Goal: Task Accomplishment & Management: Use online tool/utility

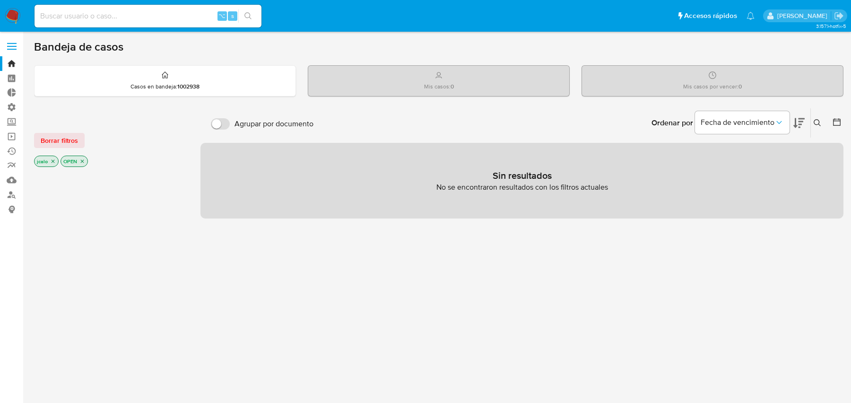
click at [54, 158] on icon "close-filter" at bounding box center [53, 161] width 6 height 6
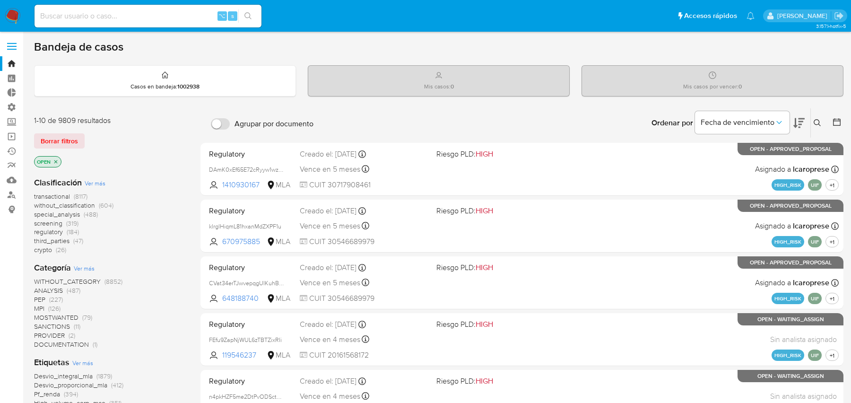
click at [54, 159] on icon "close-filter" at bounding box center [56, 162] width 6 height 6
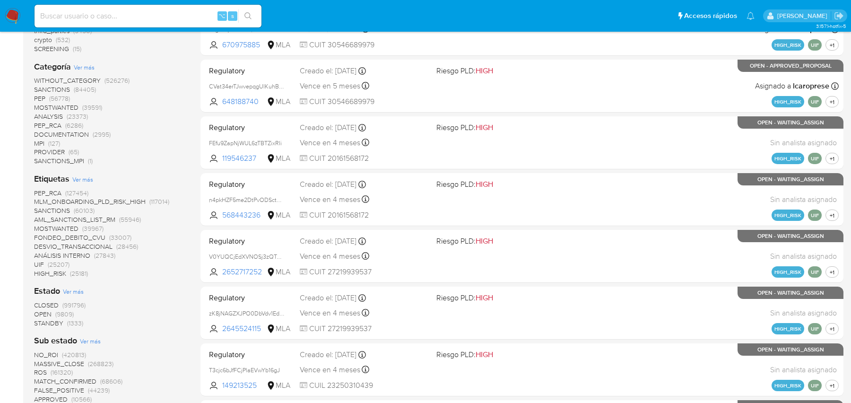
scroll to position [680, 0]
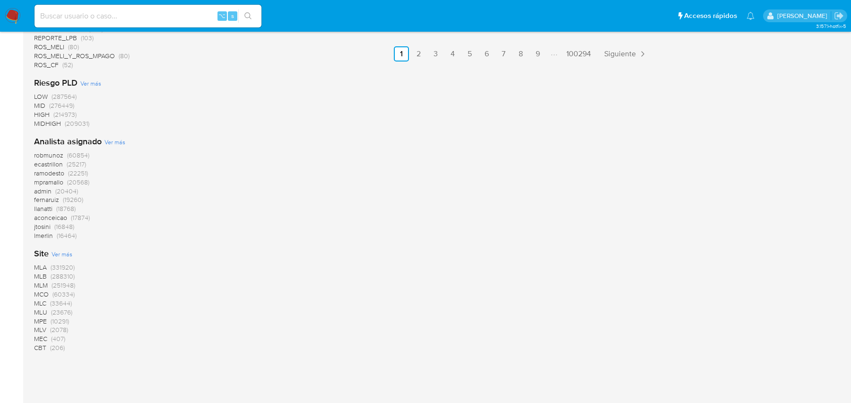
click at [43, 275] on span "MLB" at bounding box center [40, 275] width 13 height 9
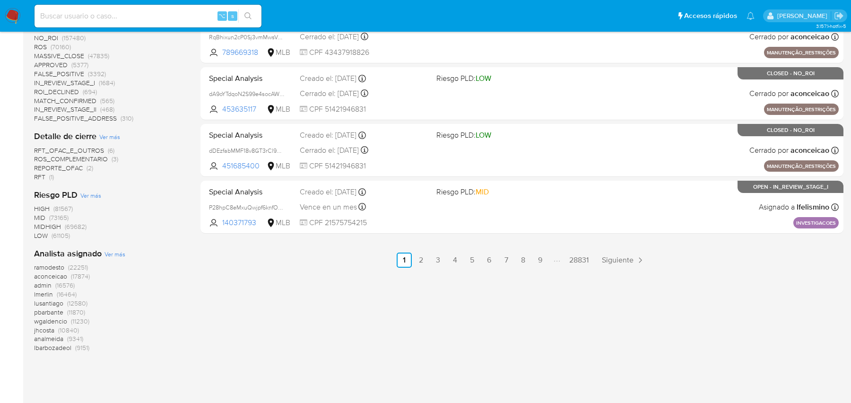
scroll to position [424, 0]
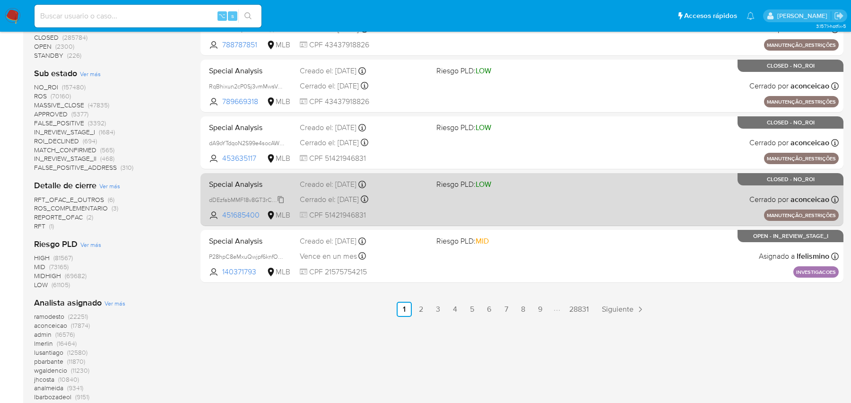
click at [283, 195] on span "dDEzfabMMF18v8GT3rCl9wuU" at bounding box center [248, 199] width 79 height 10
click at [300, 188] on div "Creado el: [DATE] Creado el: [DATE] 17:52:00" at bounding box center [364, 184] width 129 height 10
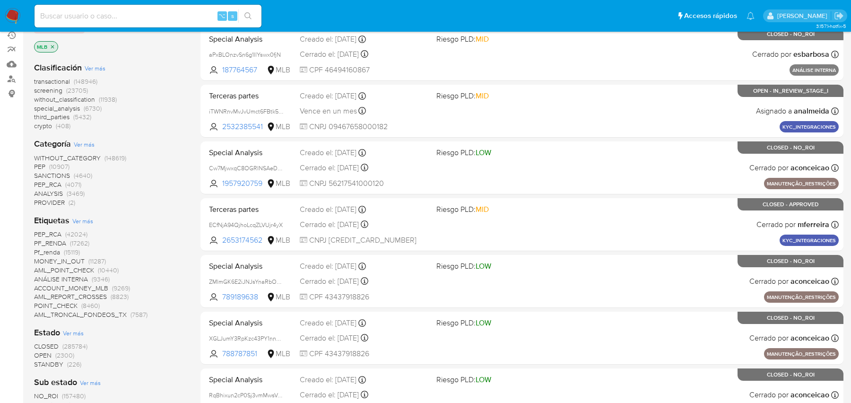
scroll to position [0, 0]
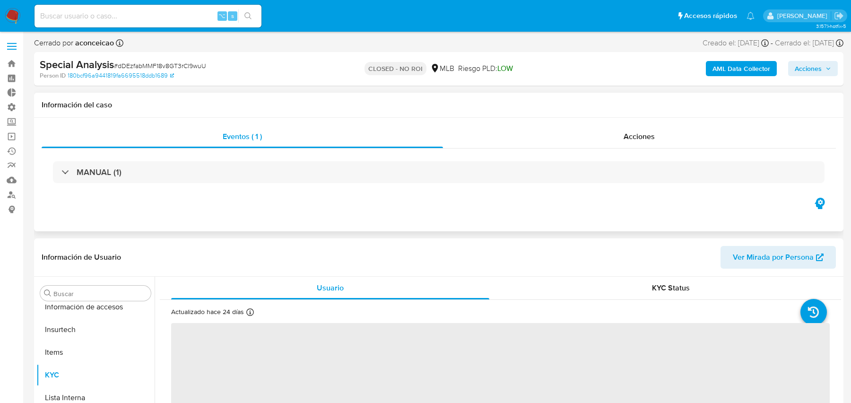
scroll to position [422, 0]
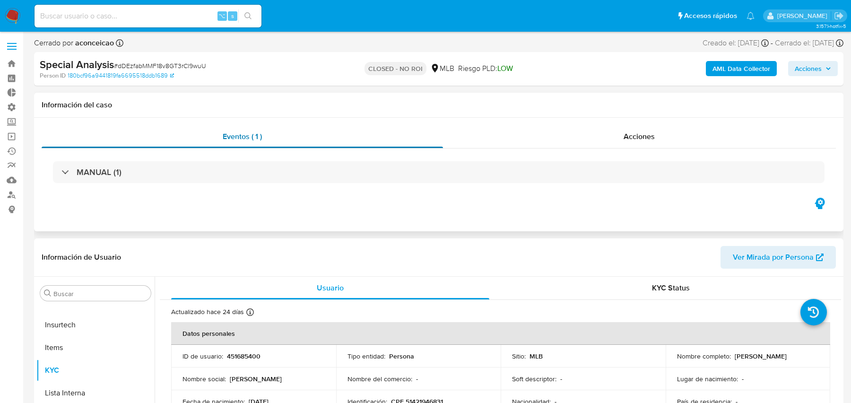
select select "10"
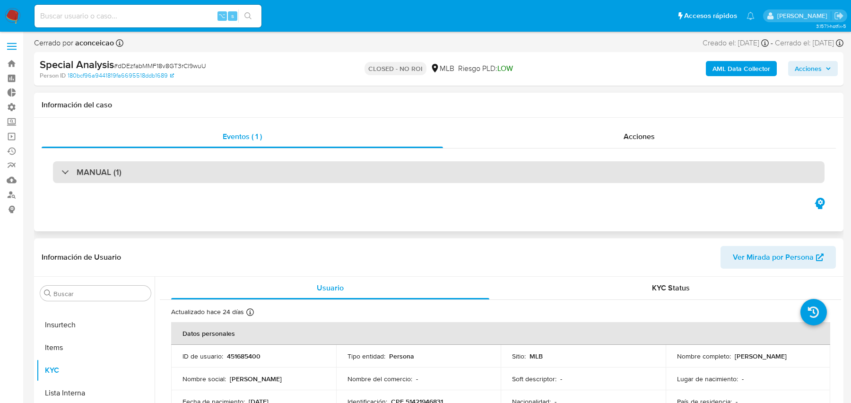
click at [249, 171] on div "MANUAL (1)" at bounding box center [438, 172] width 771 height 22
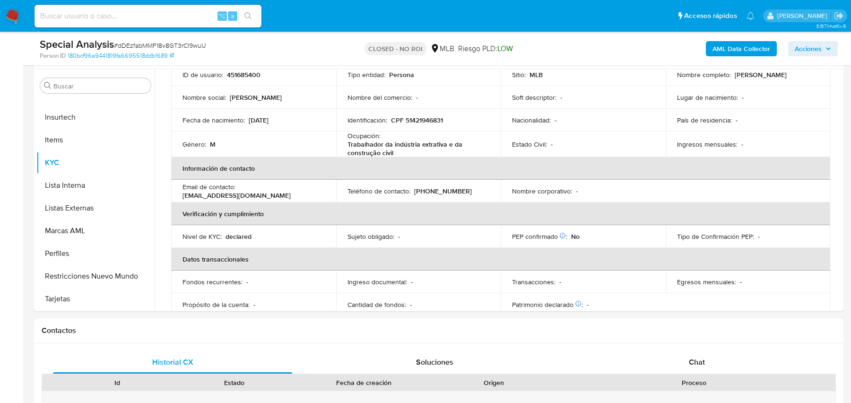
scroll to position [6, 0]
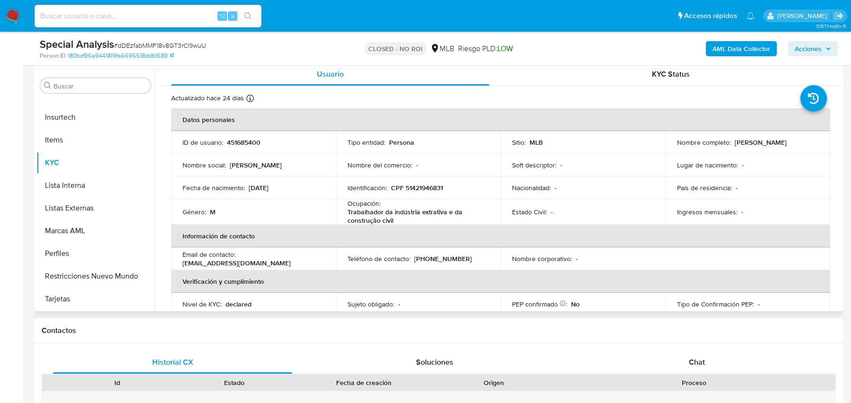
click at [249, 138] on p "451685400" at bounding box center [244, 142] width 34 height 9
copy p "451685400"
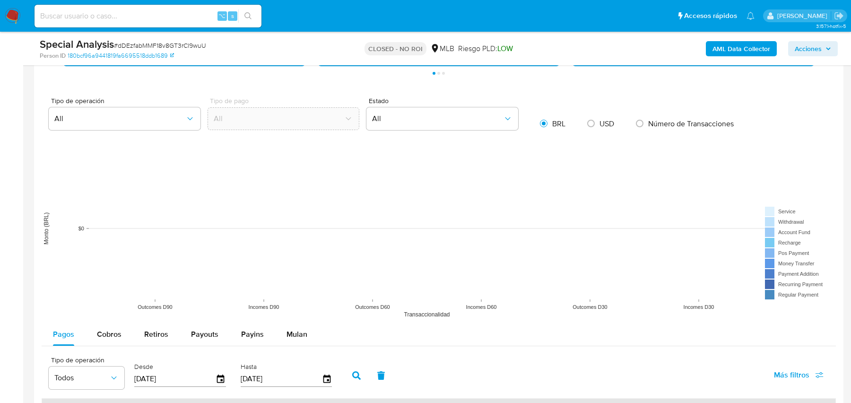
scroll to position [1300, 0]
